Goal: Entertainment & Leisure: Browse casually

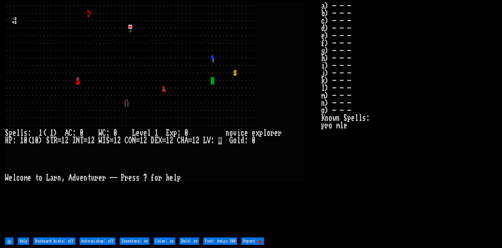
type 500 "Font: DOS"
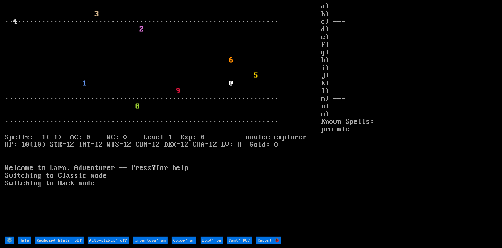
type 500 "Font: Amiga 500"
